Goal: Information Seeking & Learning: Learn about a topic

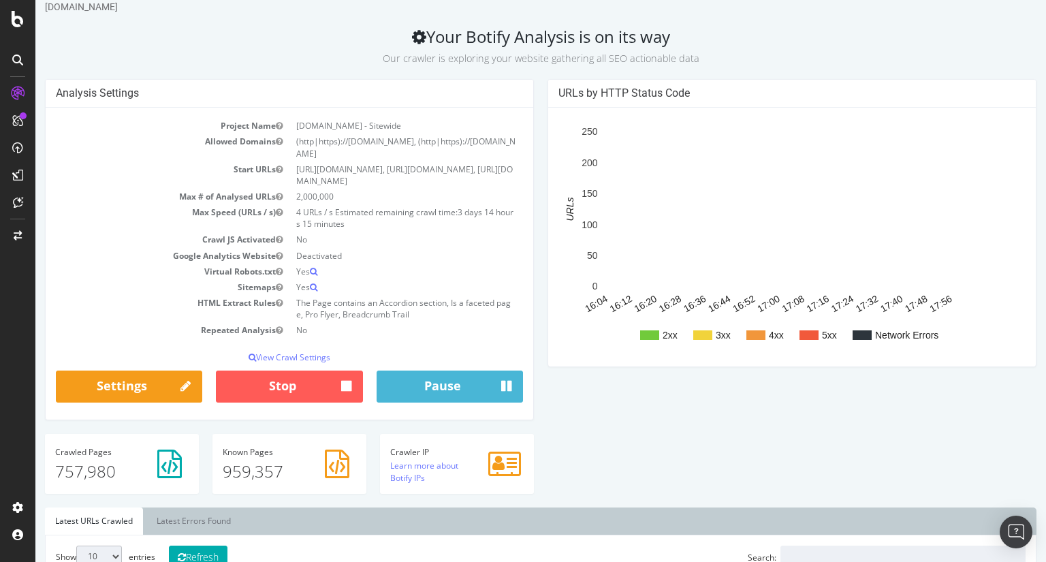
scroll to position [31, 0]
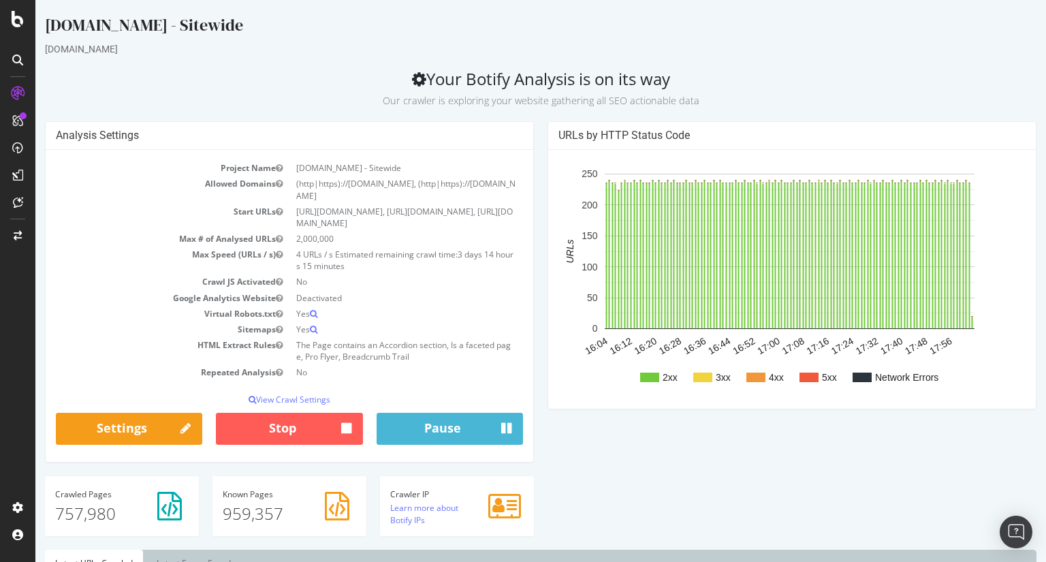
click at [534, 256] on div "Analysis Settings Project Name Homedepot.ca - Sitewide Allowed Domains (http|ht…" at bounding box center [289, 298] width 503 height 355
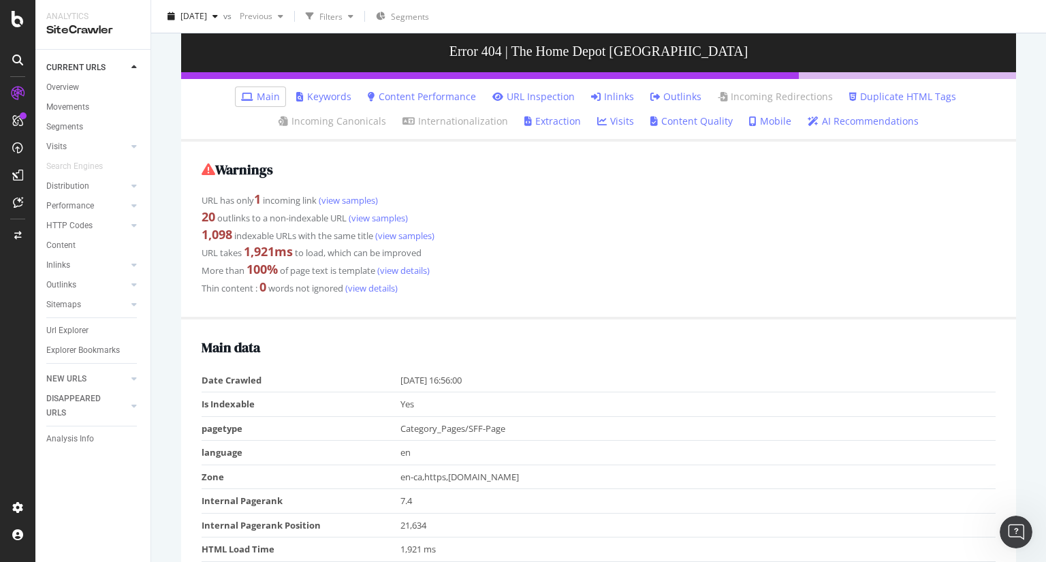
scroll to position [150, 0]
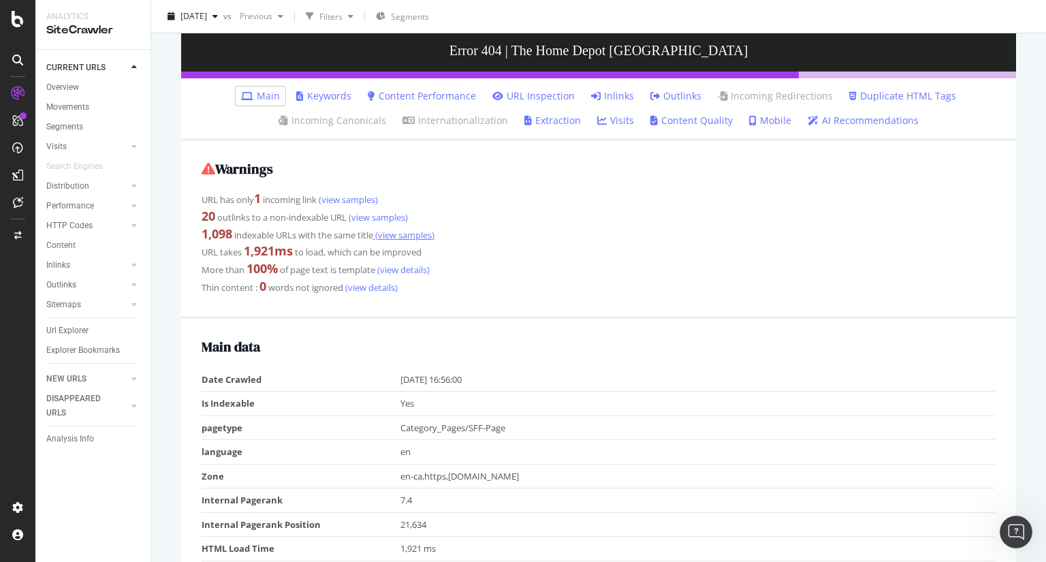
click at [417, 236] on link "(view samples)" at bounding box center [403, 235] width 61 height 12
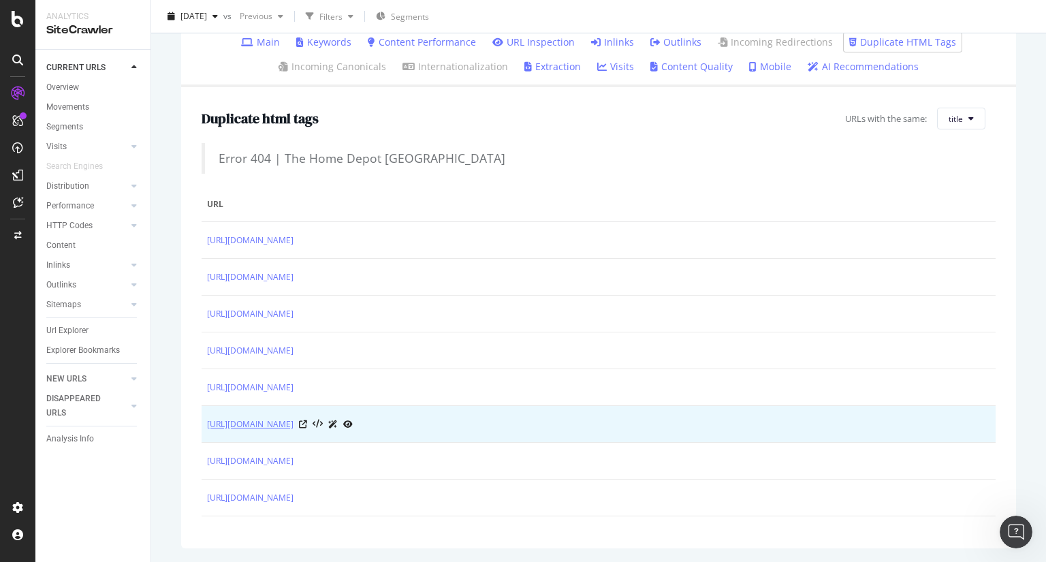
scroll to position [74, 0]
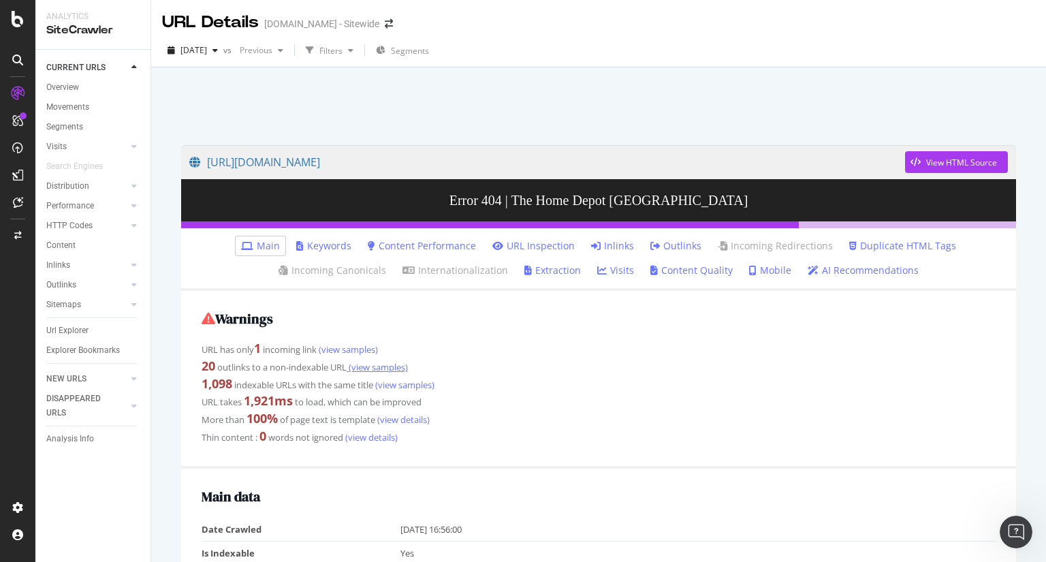
click at [385, 366] on link "(view samples)" at bounding box center [377, 367] width 61 height 12
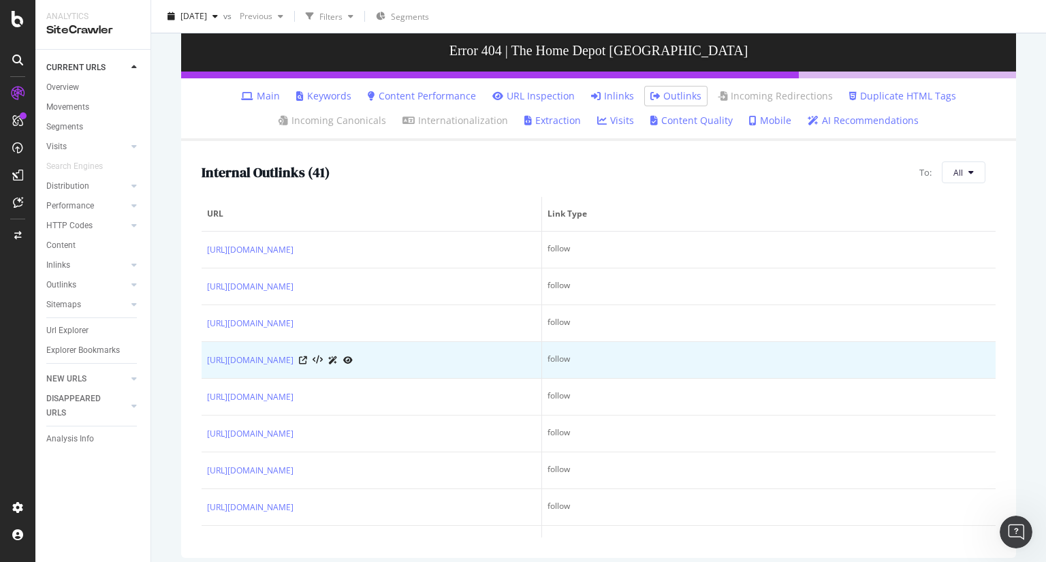
scroll to position [159, 0]
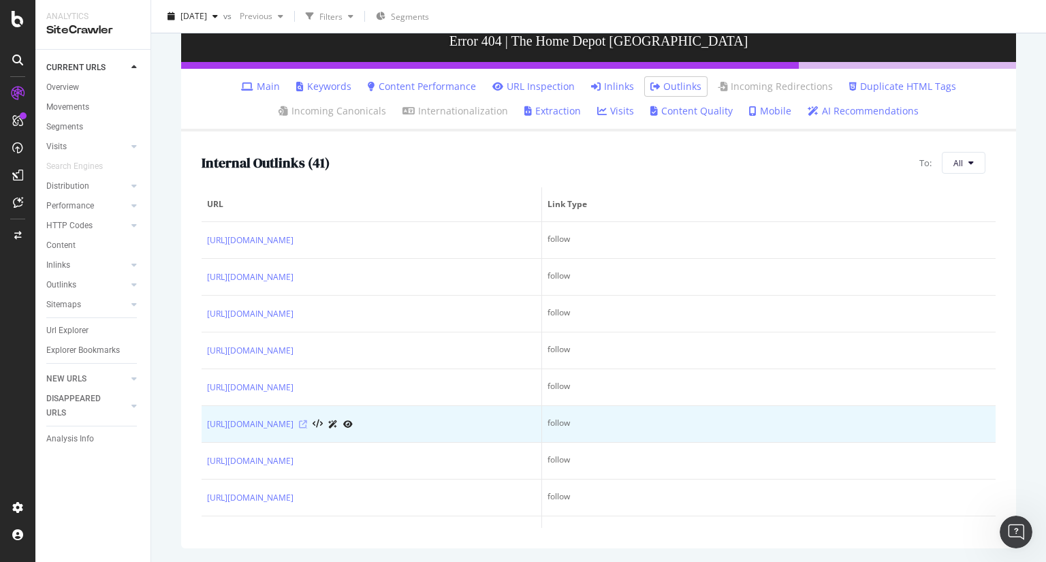
click at [307, 428] on icon at bounding box center [303, 424] width 8 height 8
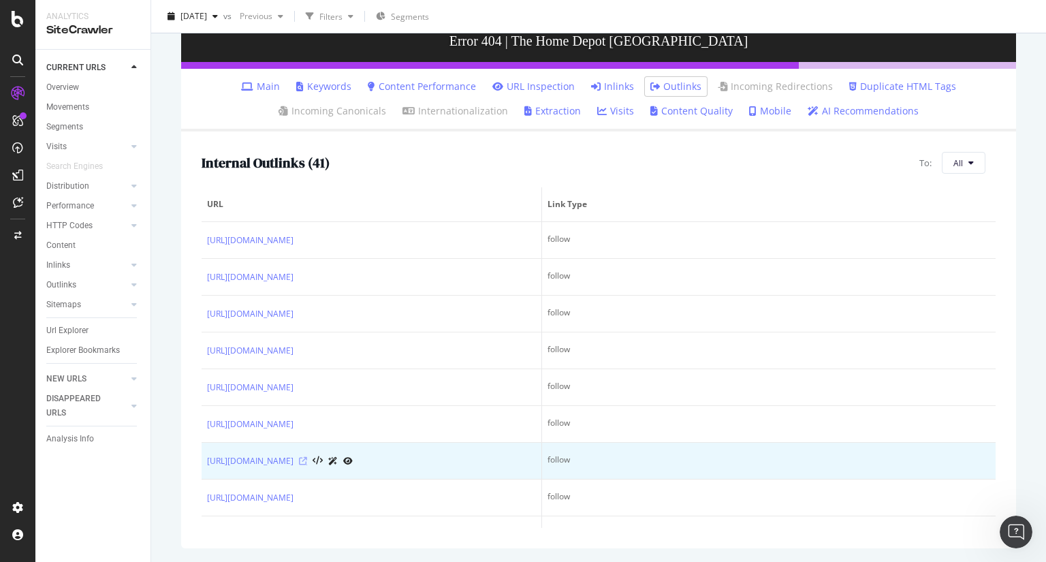
click at [307, 465] on icon at bounding box center [303, 461] width 8 height 8
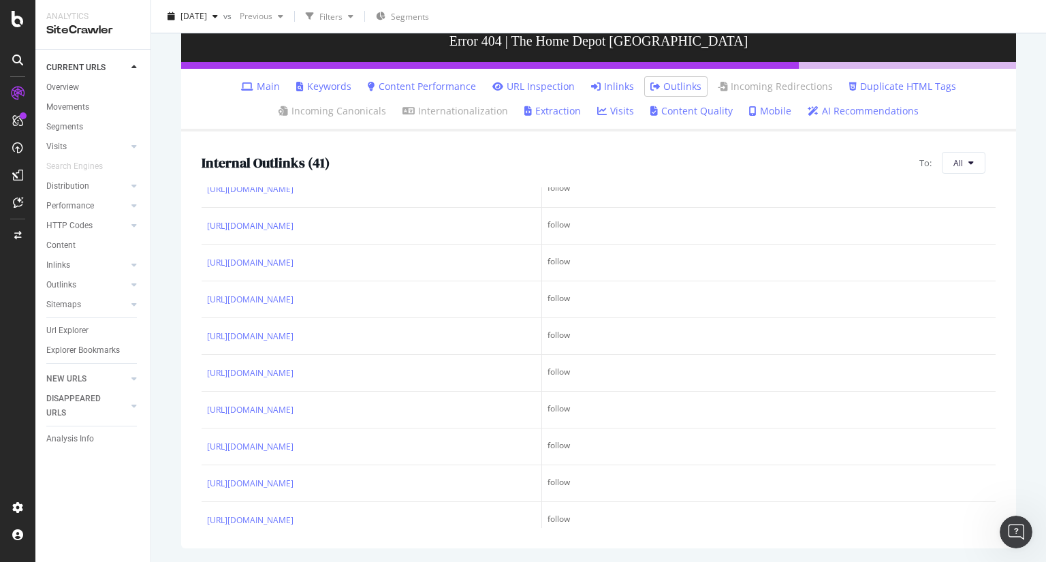
scroll to position [0, 0]
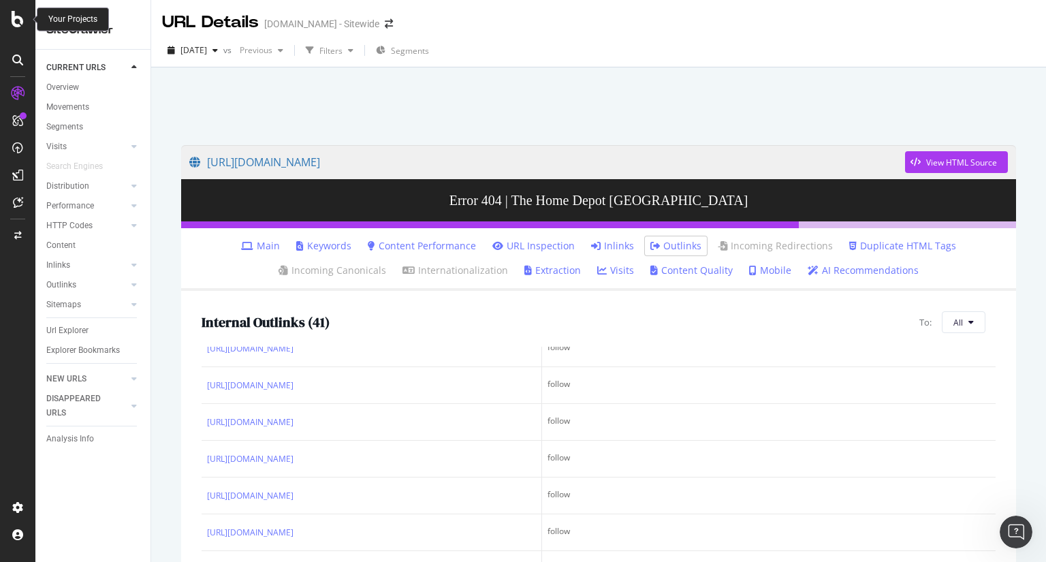
click at [12, 23] on icon at bounding box center [18, 19] width 12 height 16
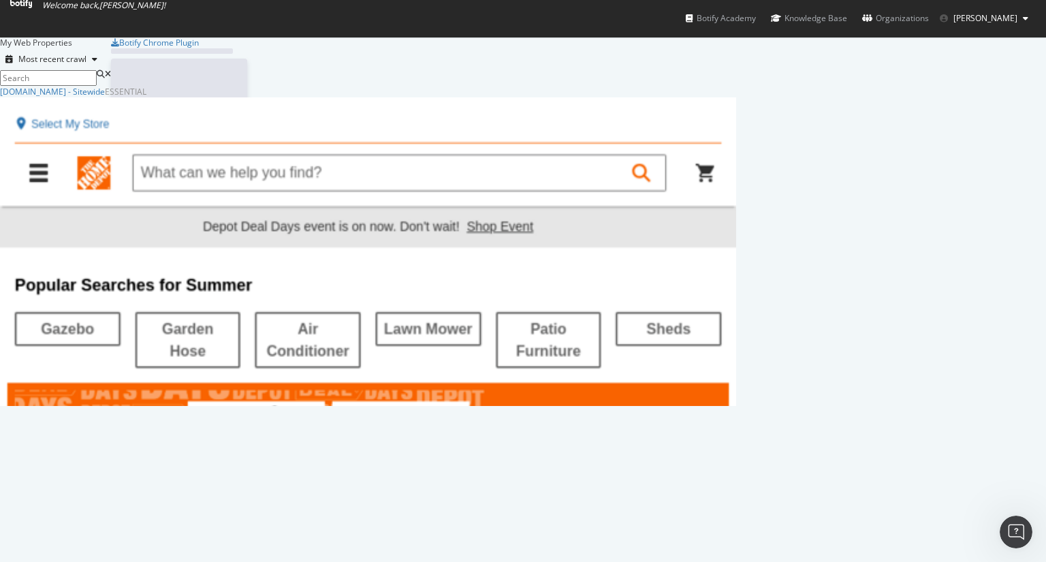
scroll to position [552, 1025]
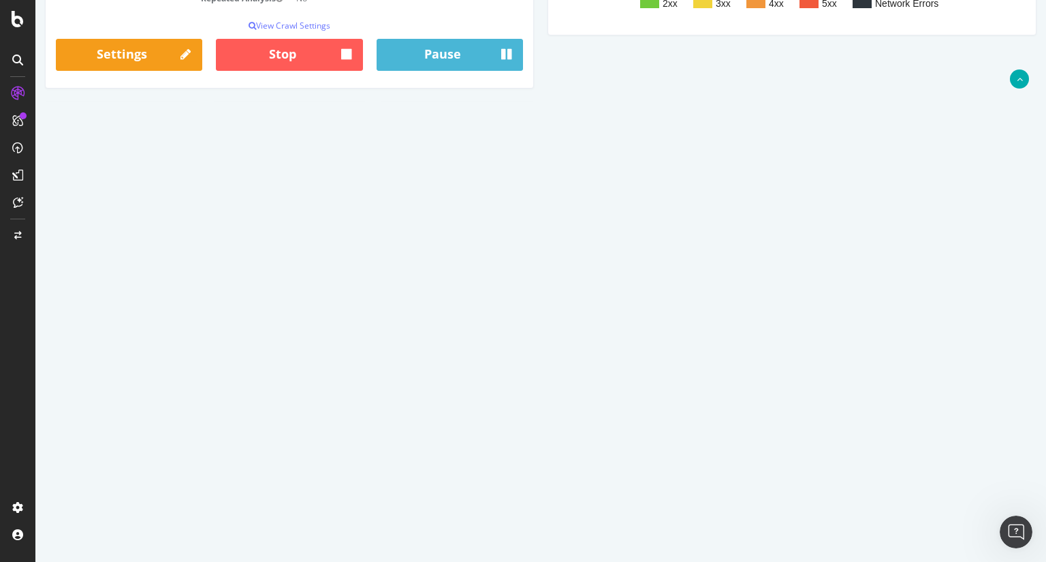
scroll to position [432, 0]
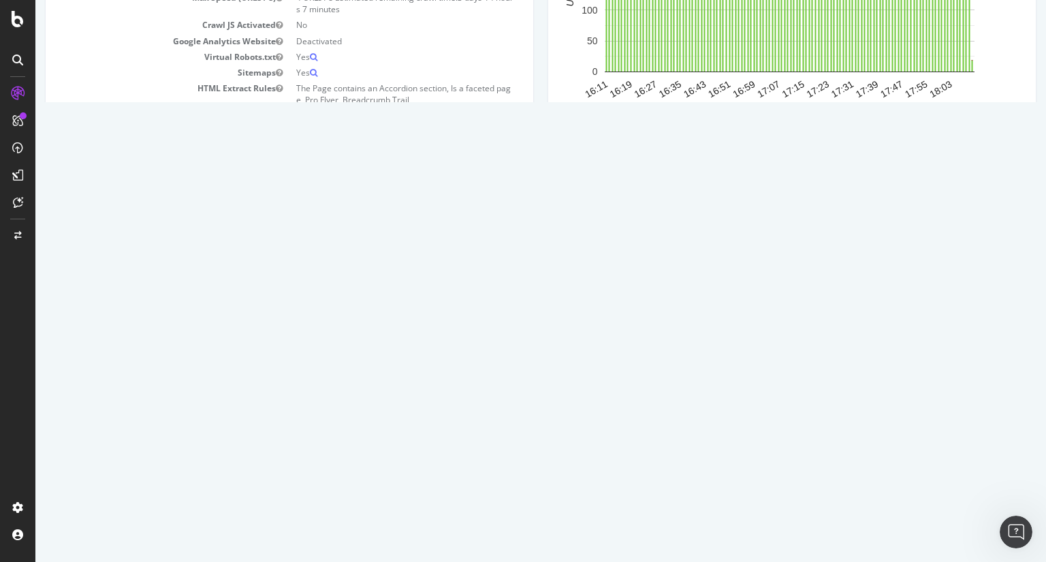
scroll to position [0, 0]
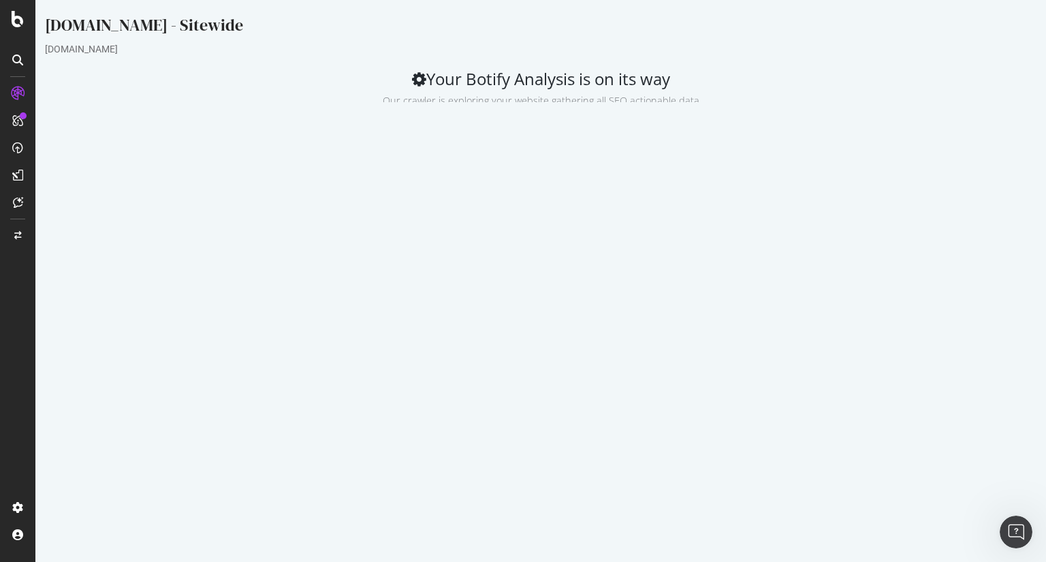
click at [534, 182] on div "Analysis Settings Project Name [DOMAIN_NAME] - Sitewide Allowed Domains (http|h…" at bounding box center [289, 298] width 503 height 355
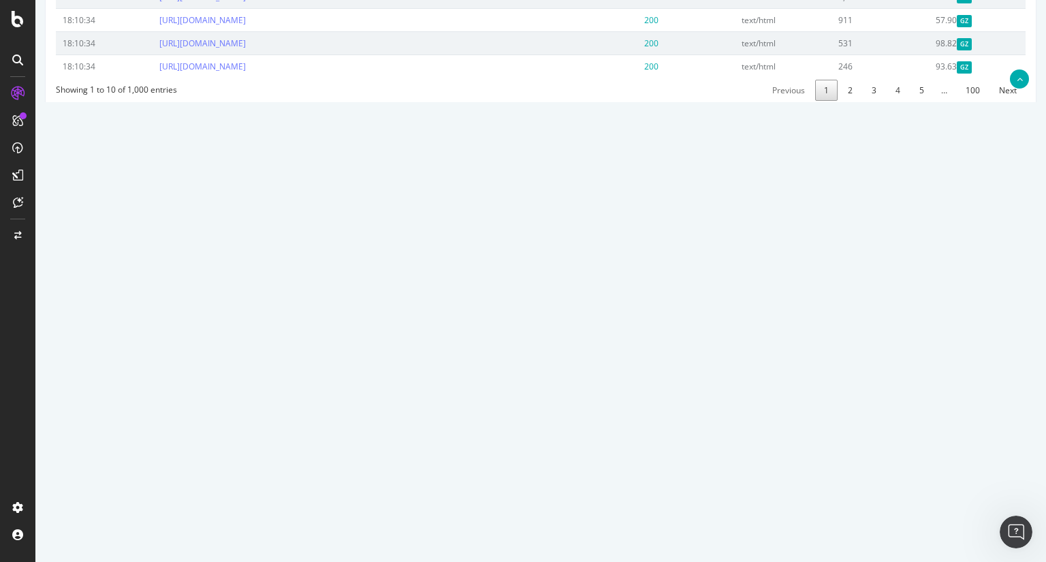
scroll to position [1041, 0]
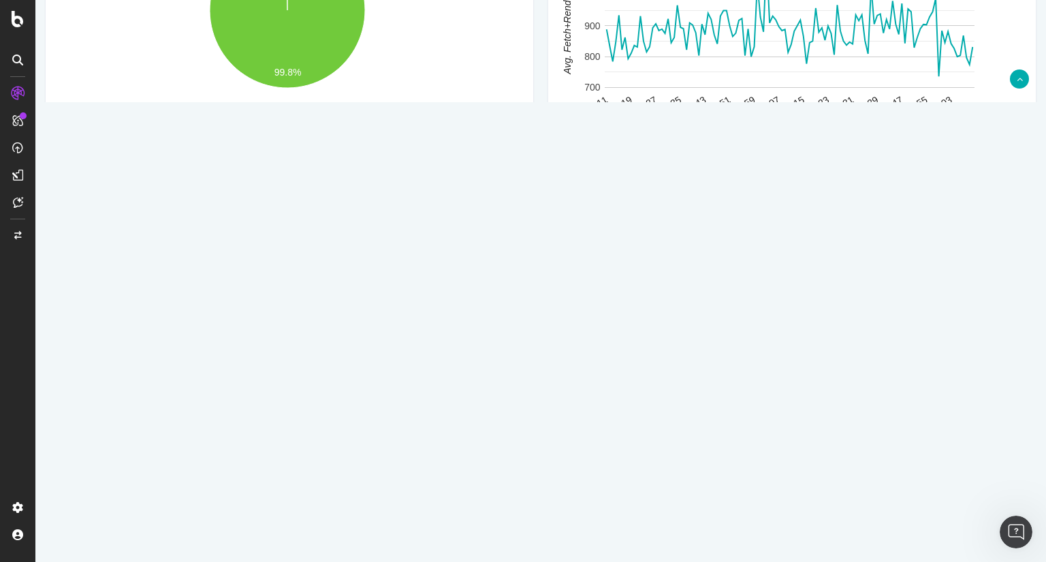
click at [532, 182] on div "HTTP Status Codes 2xx 3xx Other 99.8% Http Code Urls 2xx 757,826 3xx 1,593 4xx …" at bounding box center [289, 31] width 503 height 302
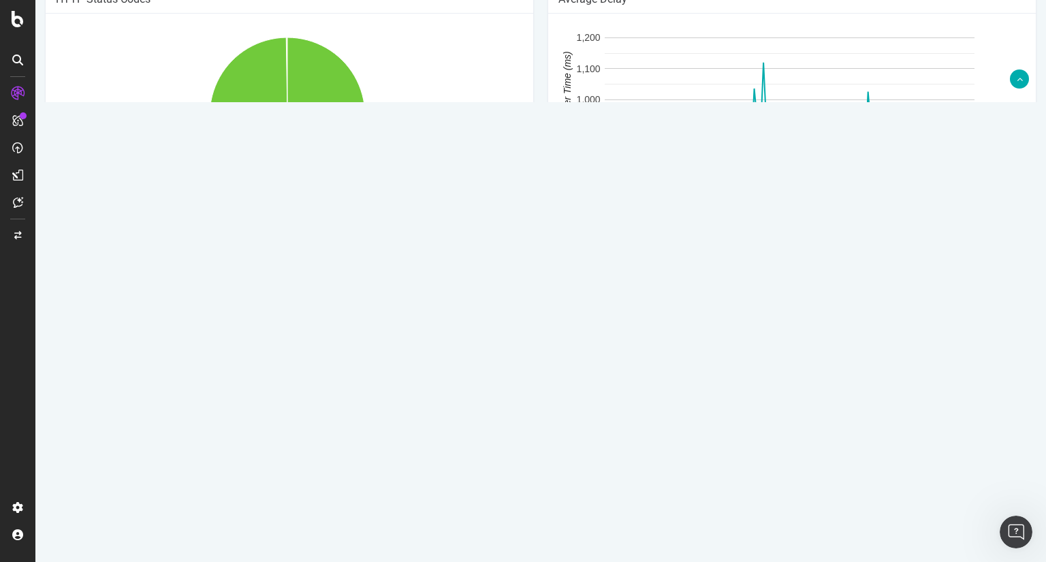
scroll to position [935, 0]
click at [532, 288] on div "HTTP Status Codes 2xx 3xx Other 99.8% Http Code Urls 2xx 758,066 3xx 1,593 4xx …" at bounding box center [289, 137] width 503 height 302
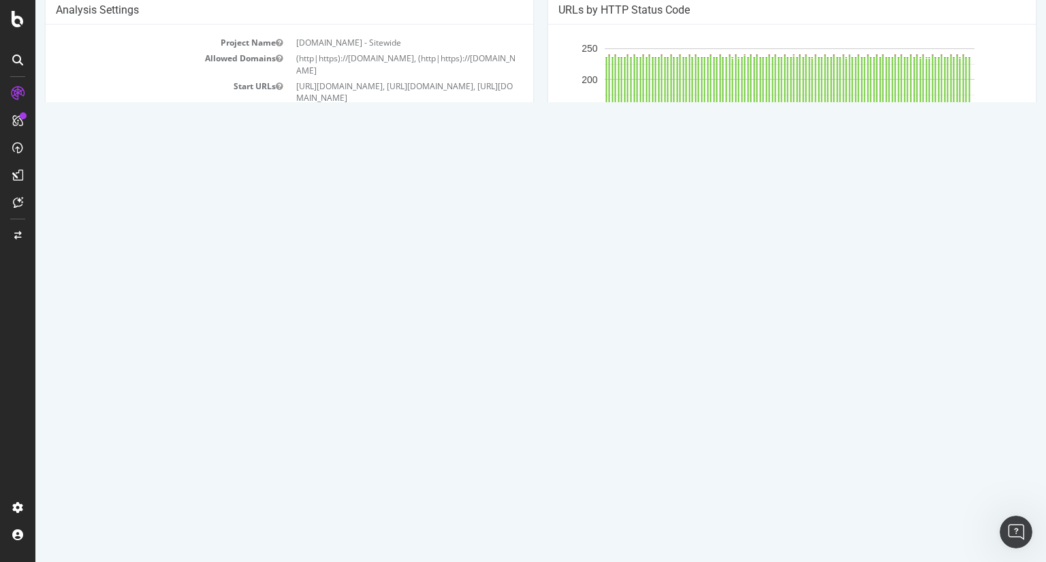
scroll to position [0, 0]
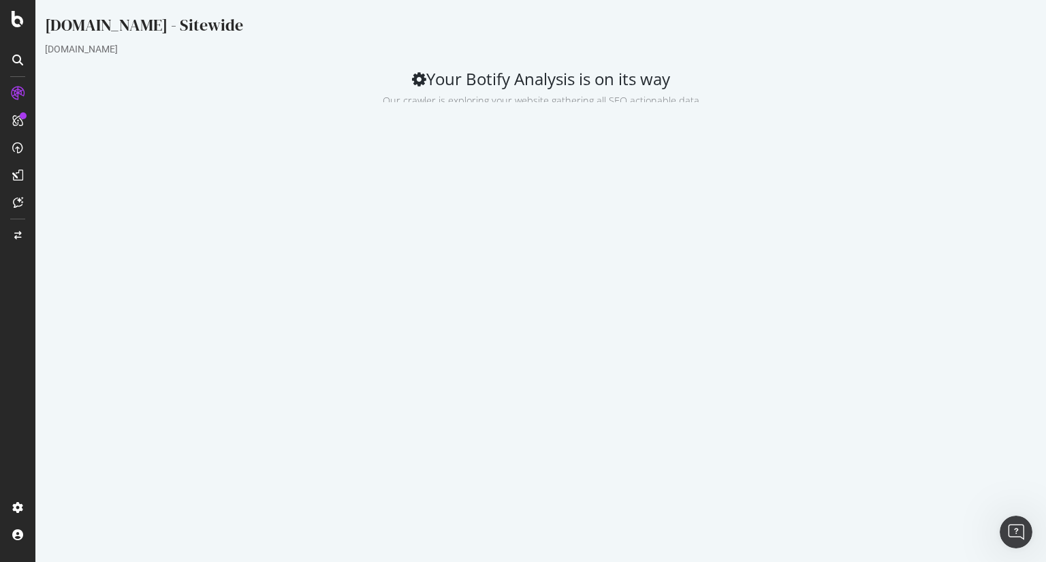
drag, startPoint x: 0, startPoint y: 14, endPoint x: 19, endPoint y: 7, distance: 20.3
click at [19, 7] on div at bounding box center [17, 281] width 35 height 562
